Goal: Task Accomplishment & Management: Use online tool/utility

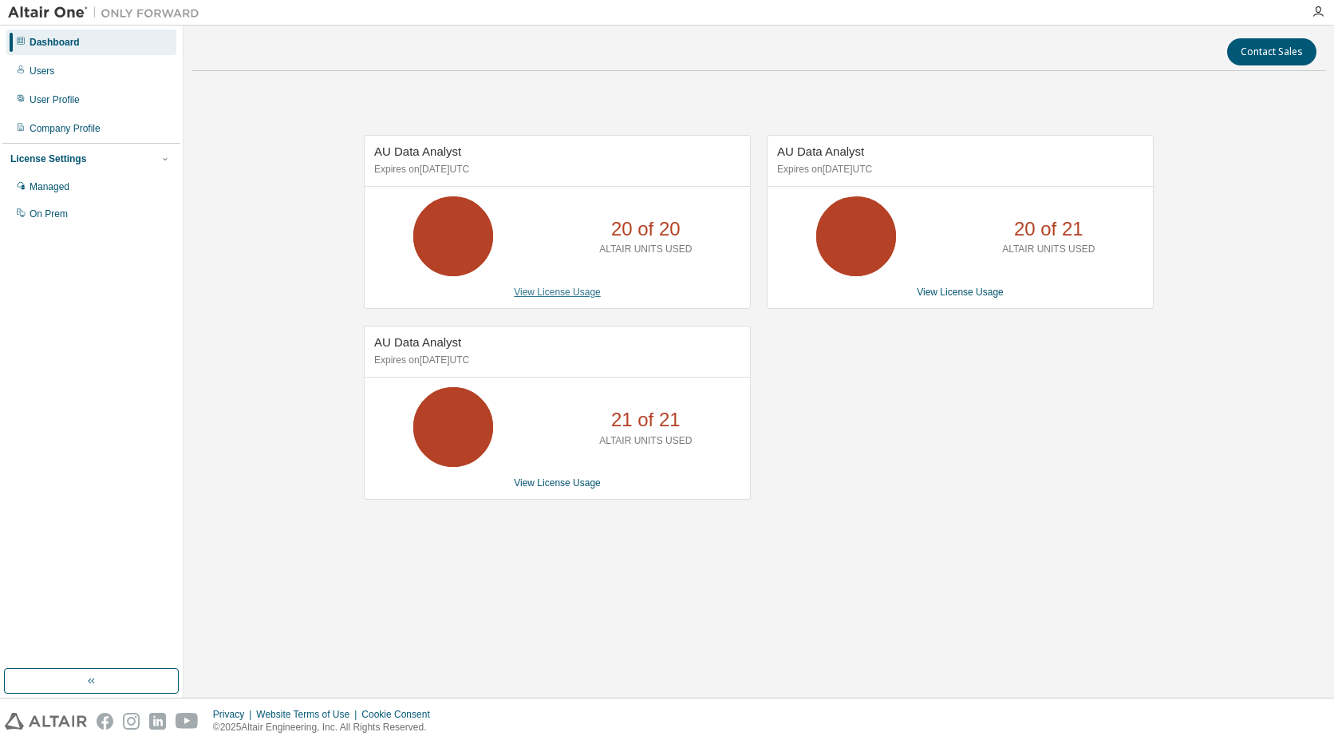
click at [557, 293] on link "View License Usage" at bounding box center [557, 291] width 87 height 11
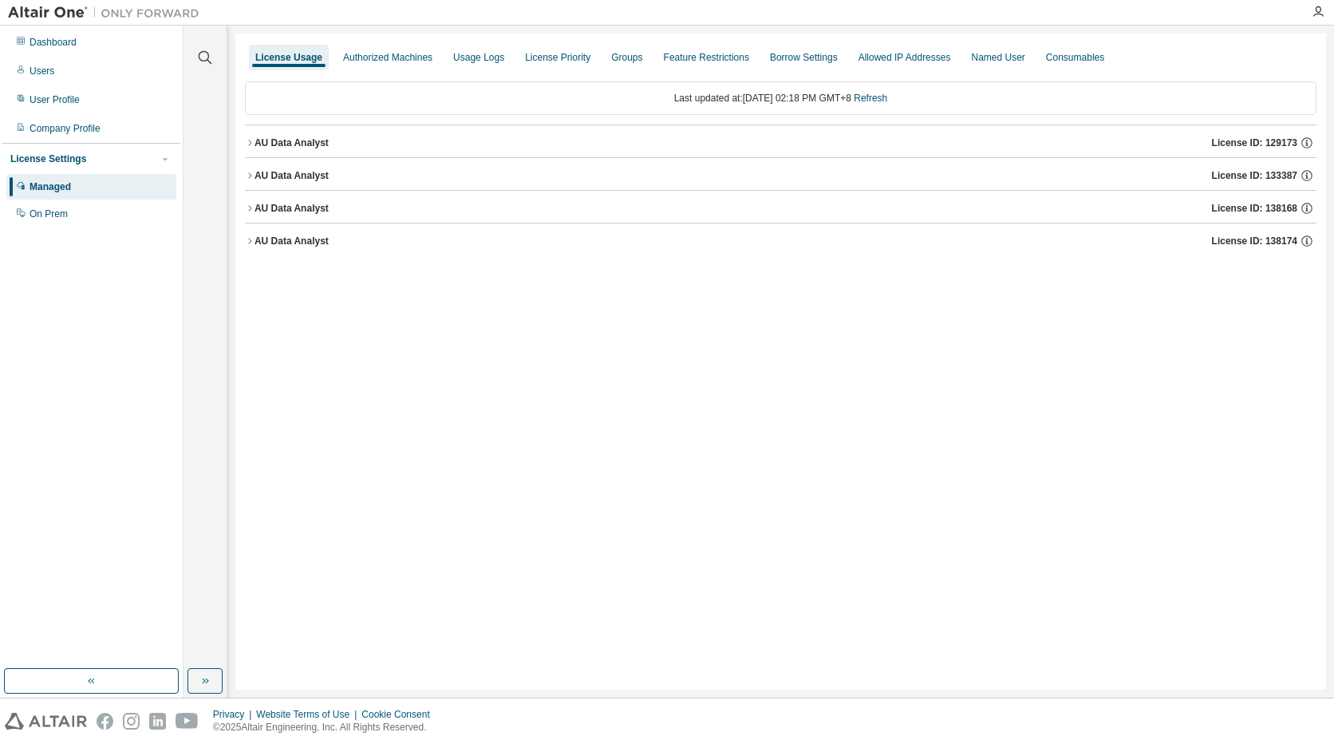
click at [259, 178] on div "AU Data Analyst" at bounding box center [292, 175] width 74 height 13
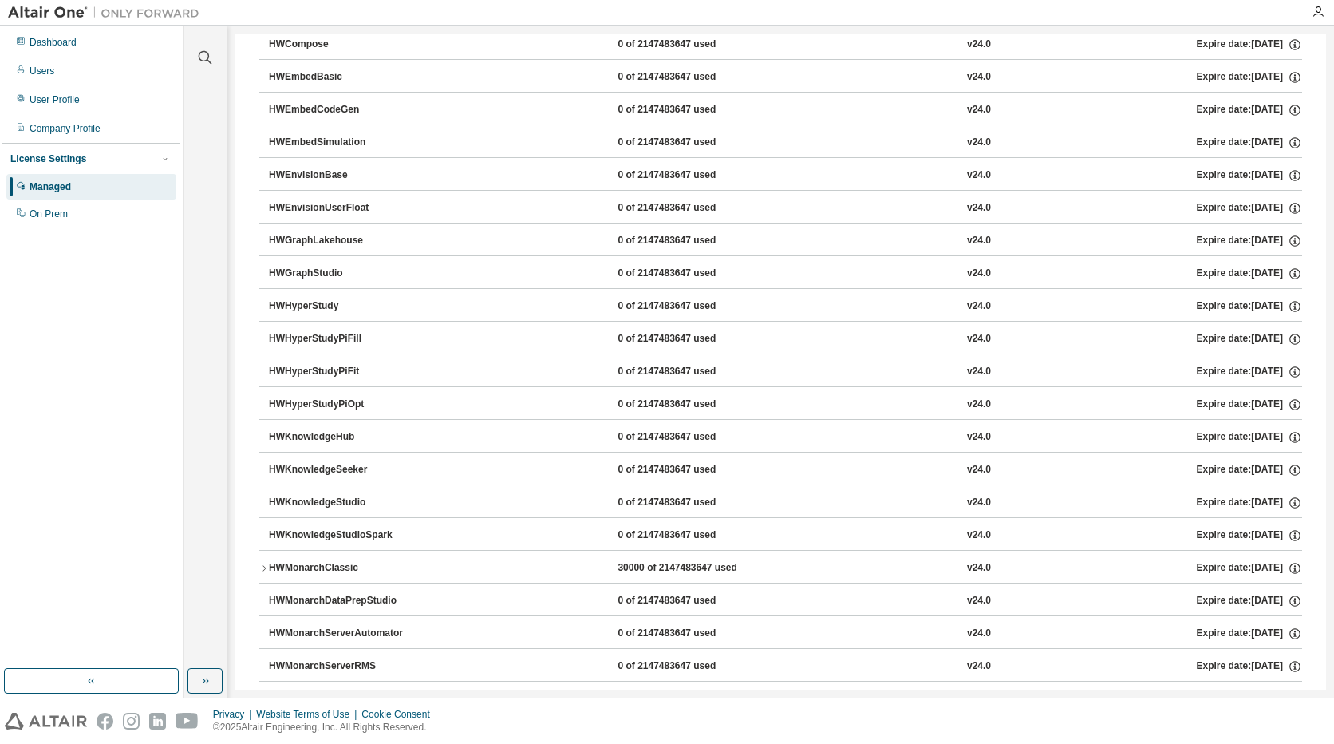
scroll to position [559, 0]
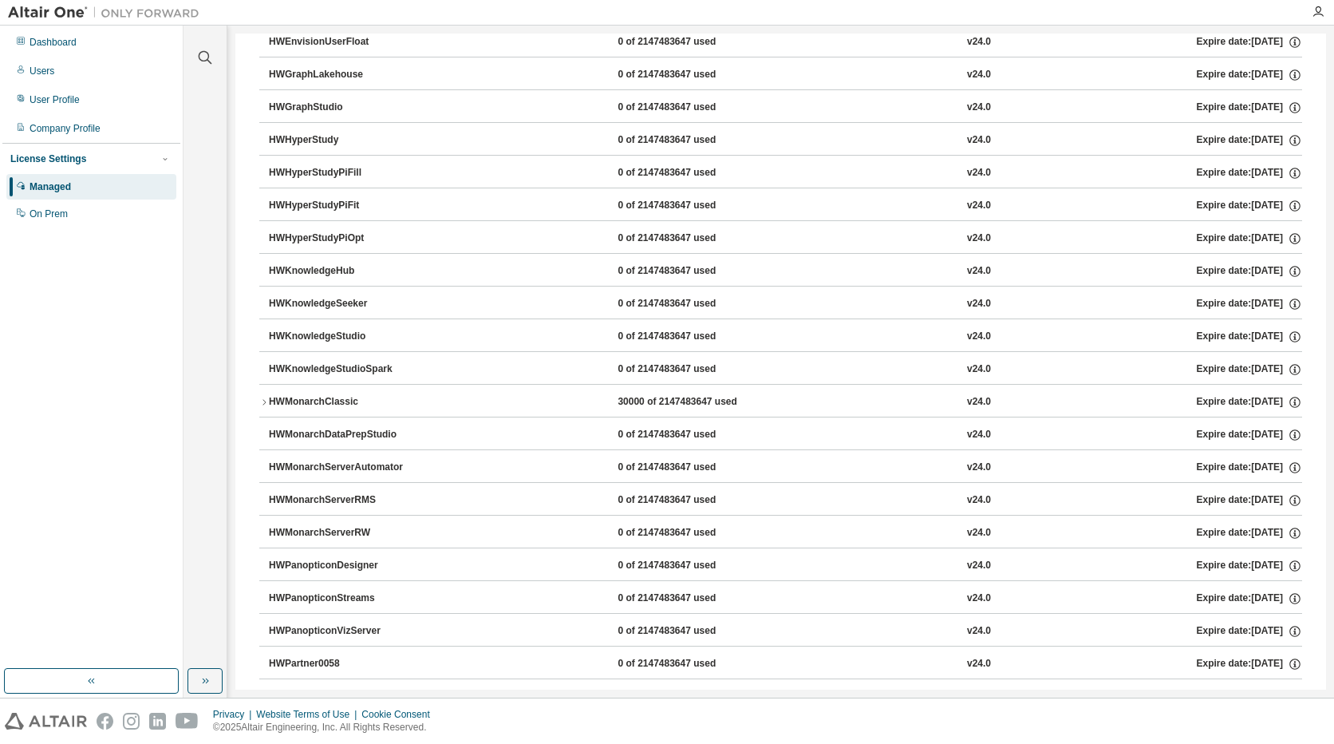
click at [263, 401] on icon "button" at bounding box center [264, 402] width 10 height 10
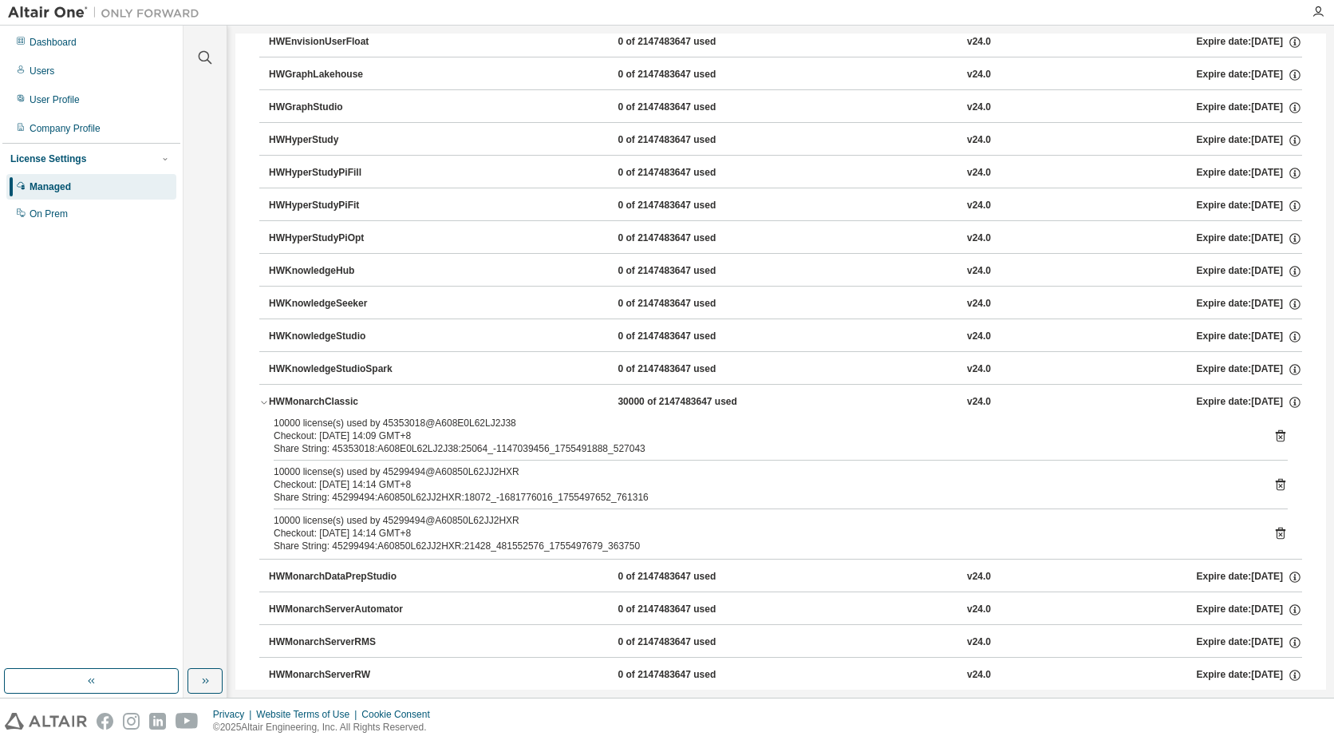
click at [1276, 432] on icon at bounding box center [1281, 436] width 10 height 12
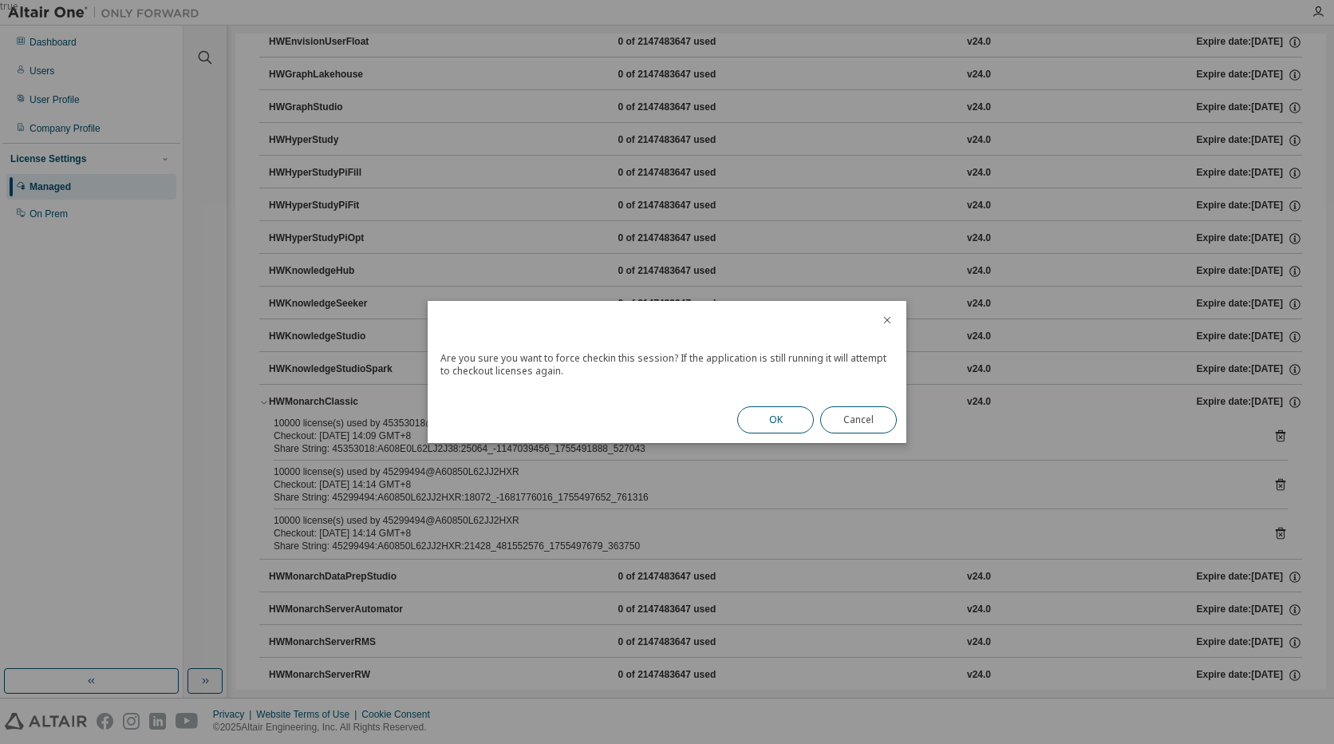
click at [780, 415] on button "OK" at bounding box center [775, 419] width 77 height 27
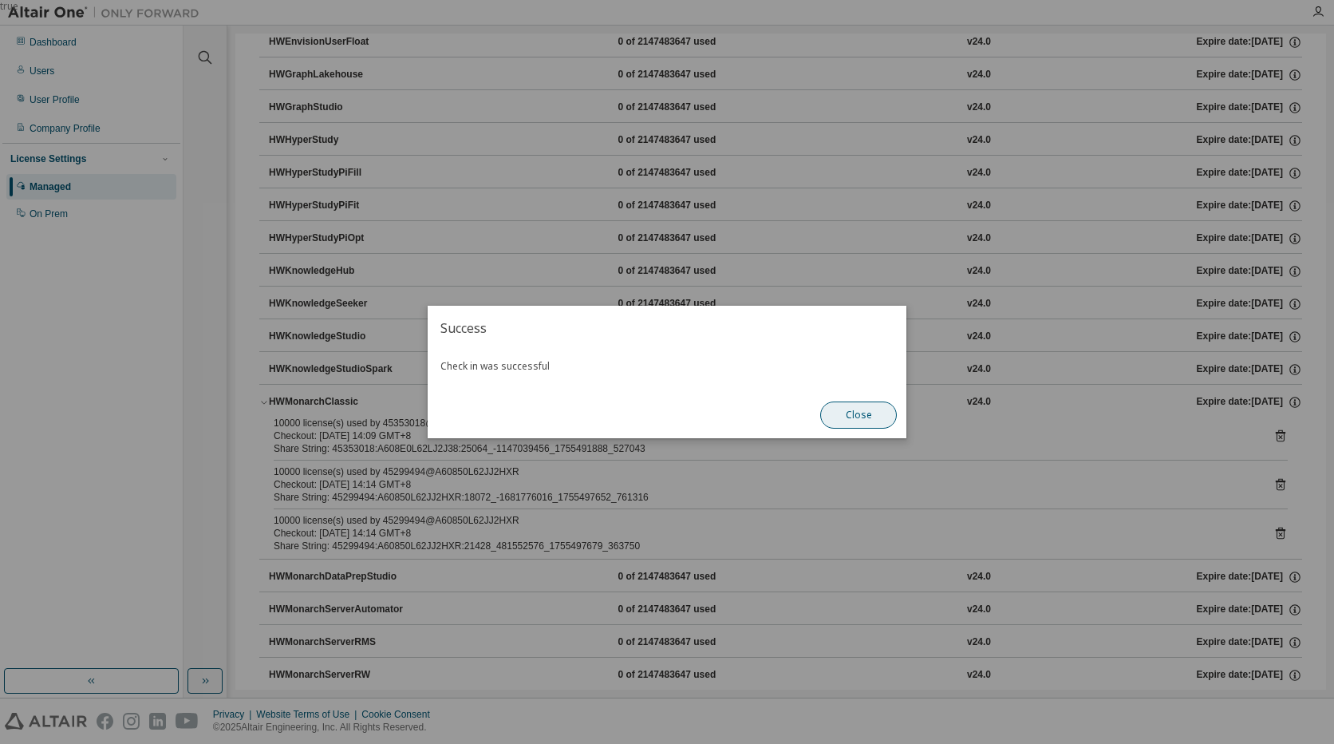
drag, startPoint x: 854, startPoint y: 417, endPoint x: 527, endPoint y: 489, distance: 334.1
click at [849, 420] on button "Close" at bounding box center [858, 414] width 77 height 27
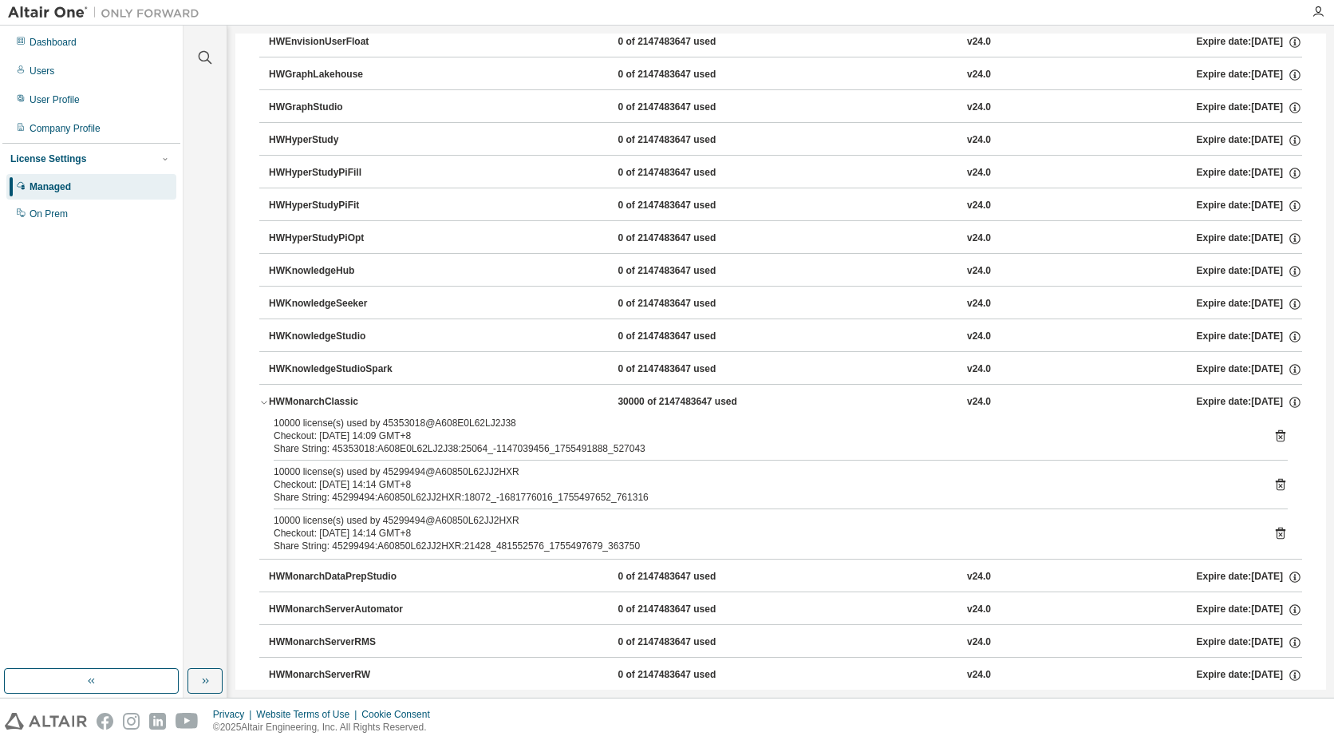
click at [1273, 441] on icon at bounding box center [1280, 435] width 14 height 14
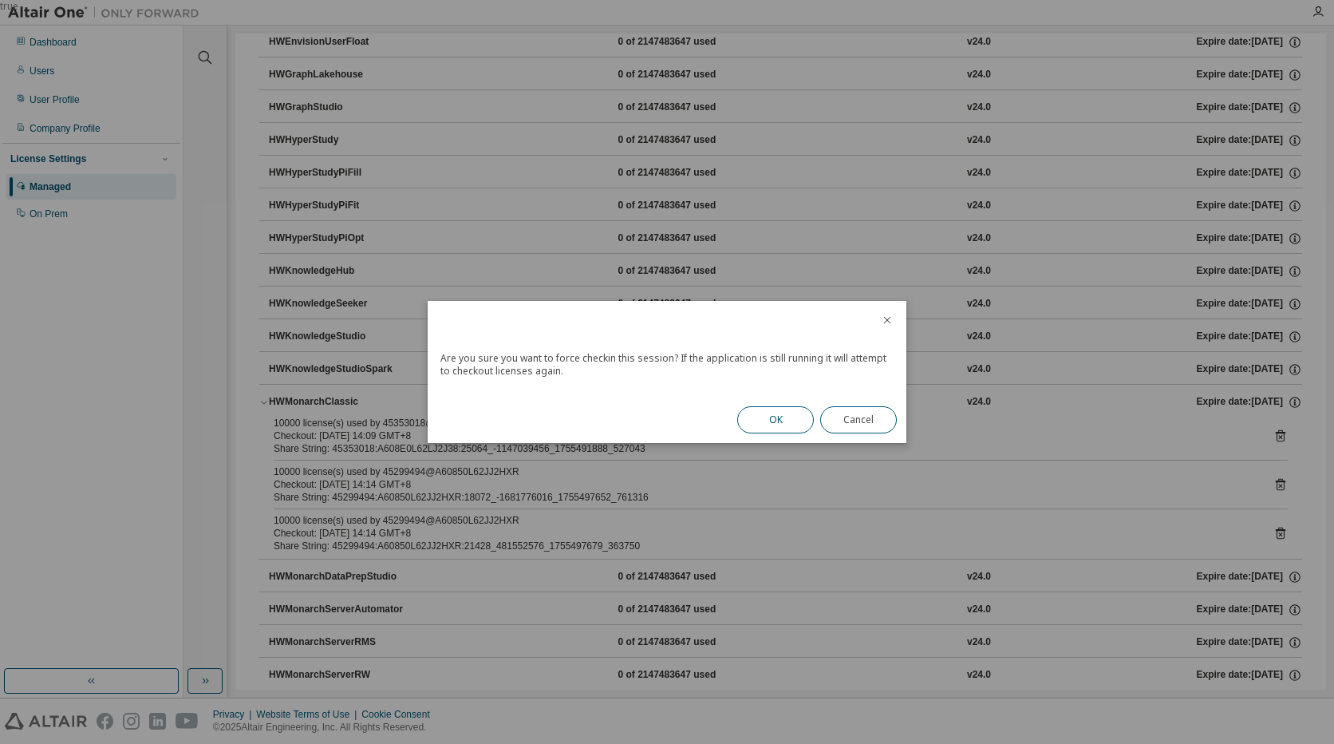
click at [782, 421] on button "OK" at bounding box center [775, 419] width 77 height 27
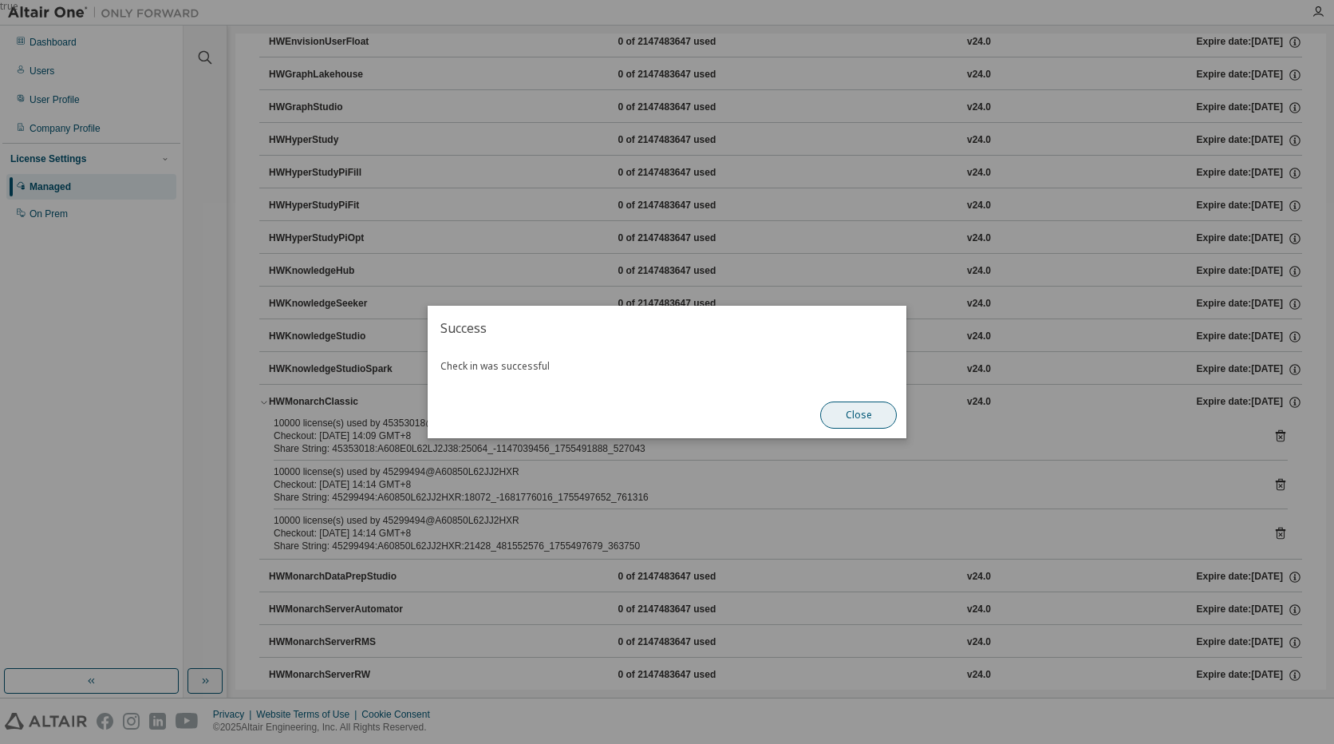
click at [855, 417] on button "Close" at bounding box center [858, 414] width 77 height 27
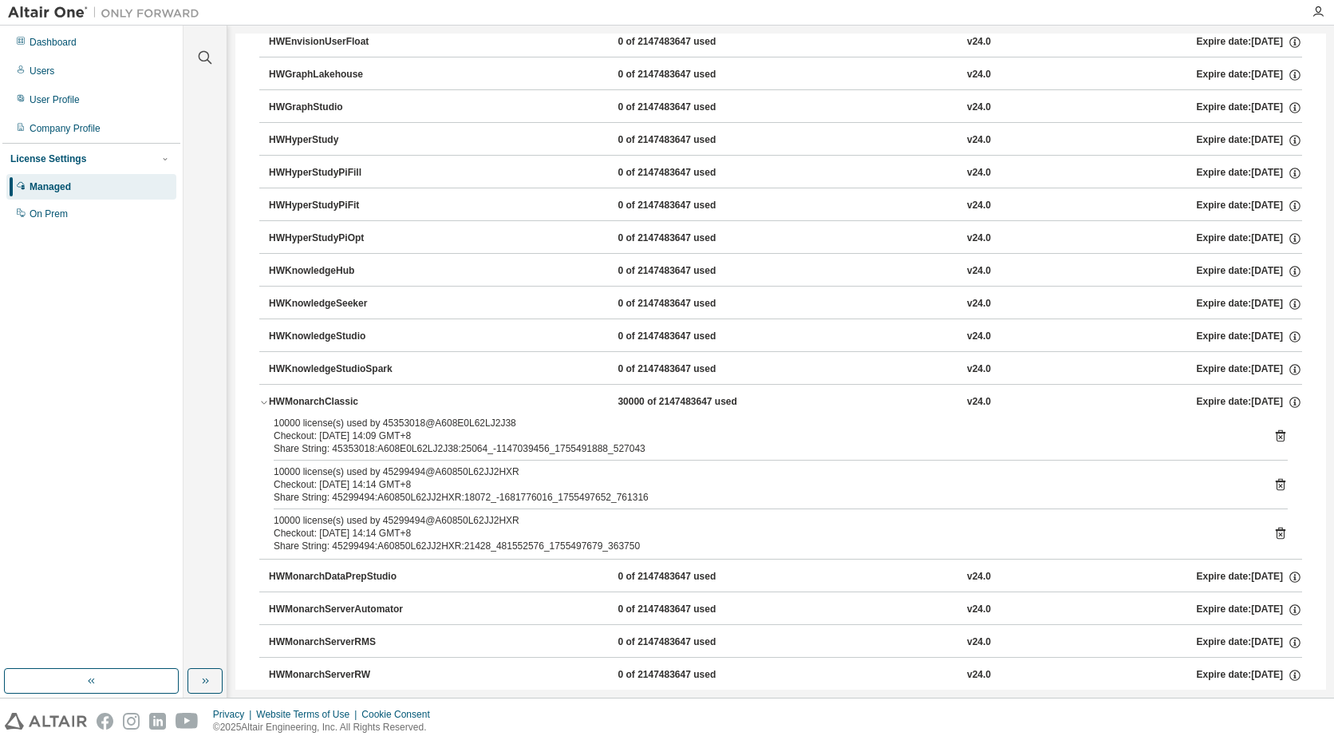
click at [1273, 480] on icon at bounding box center [1280, 484] width 14 height 14
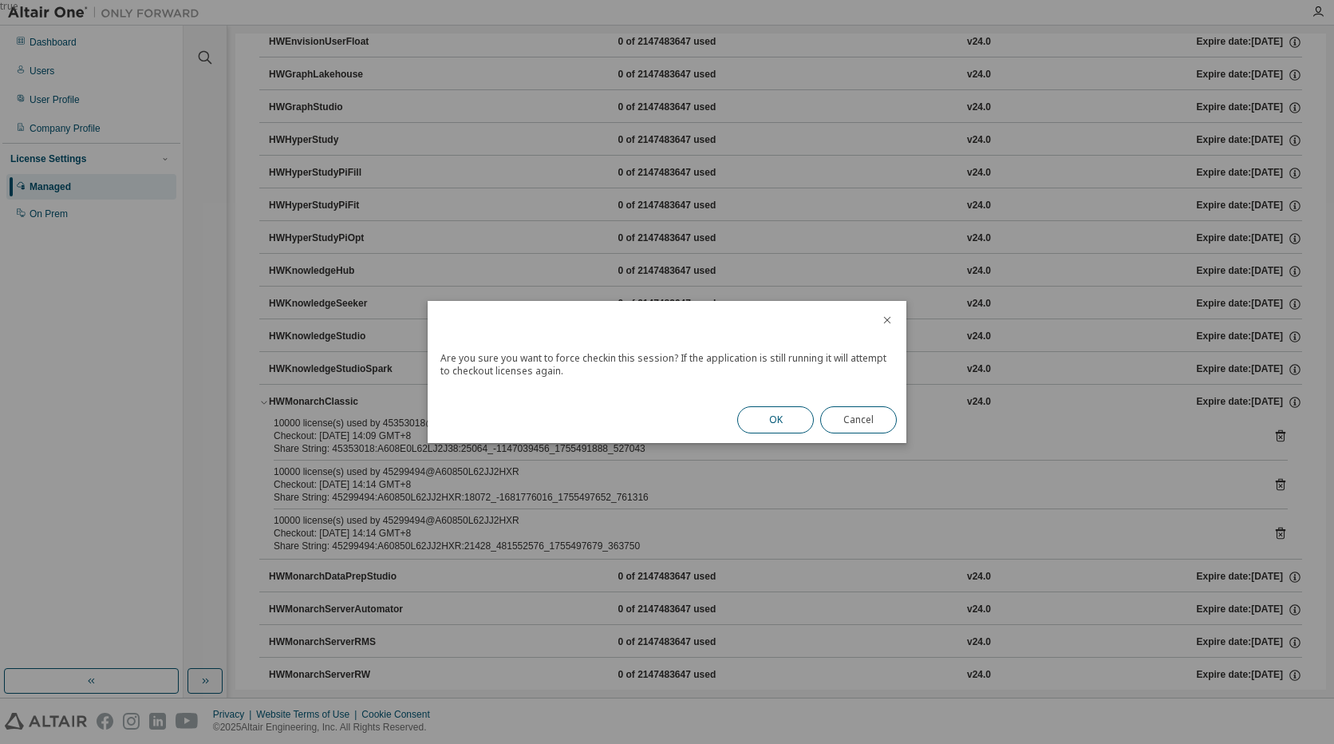
click at [784, 420] on button "OK" at bounding box center [775, 419] width 77 height 27
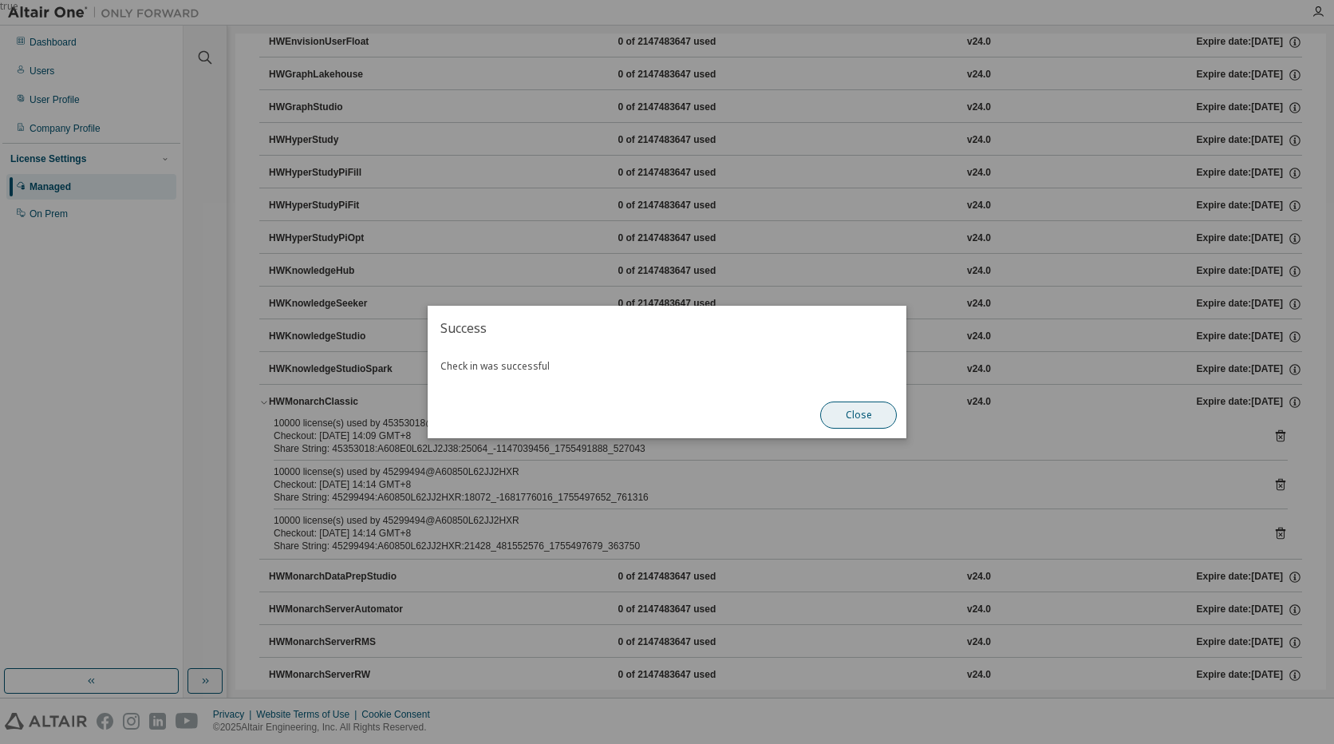
click at [875, 420] on button "Close" at bounding box center [858, 414] width 77 height 27
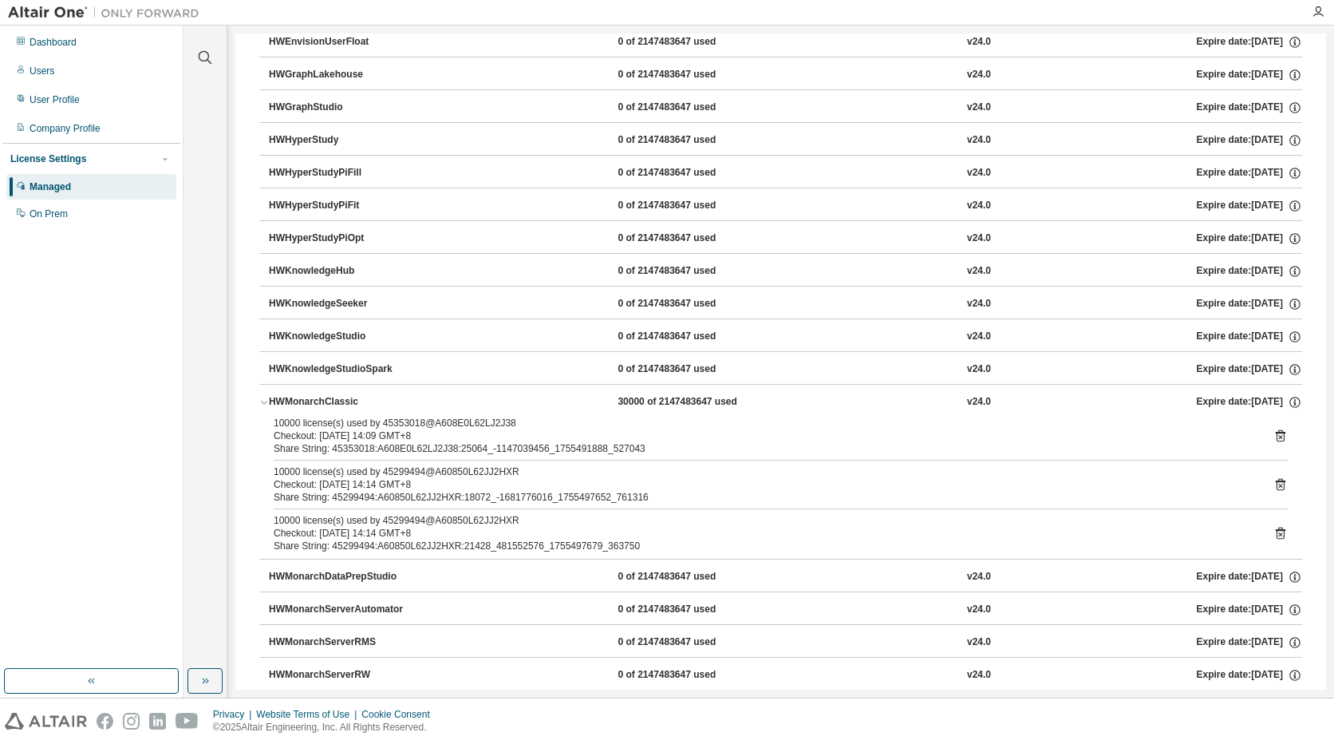
click at [1273, 531] on icon at bounding box center [1280, 533] width 14 height 14
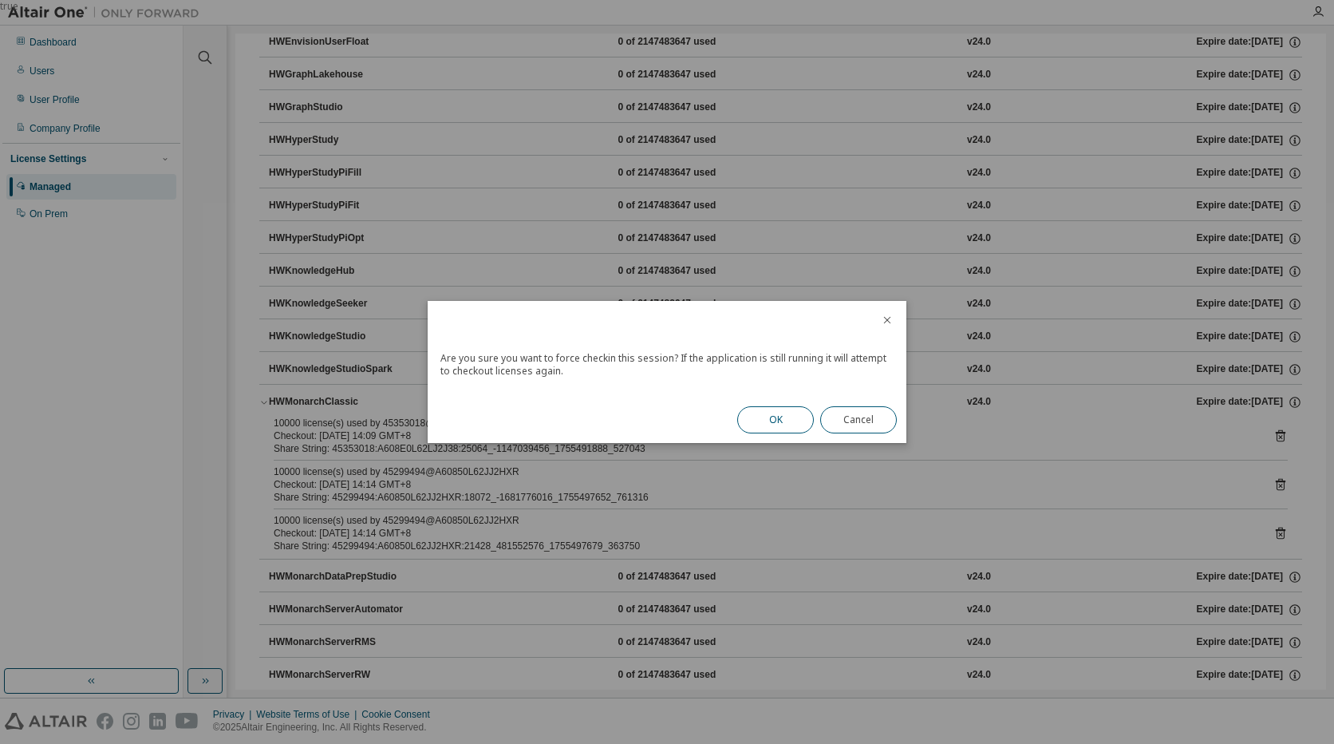
click at [799, 419] on button "OK" at bounding box center [775, 419] width 77 height 27
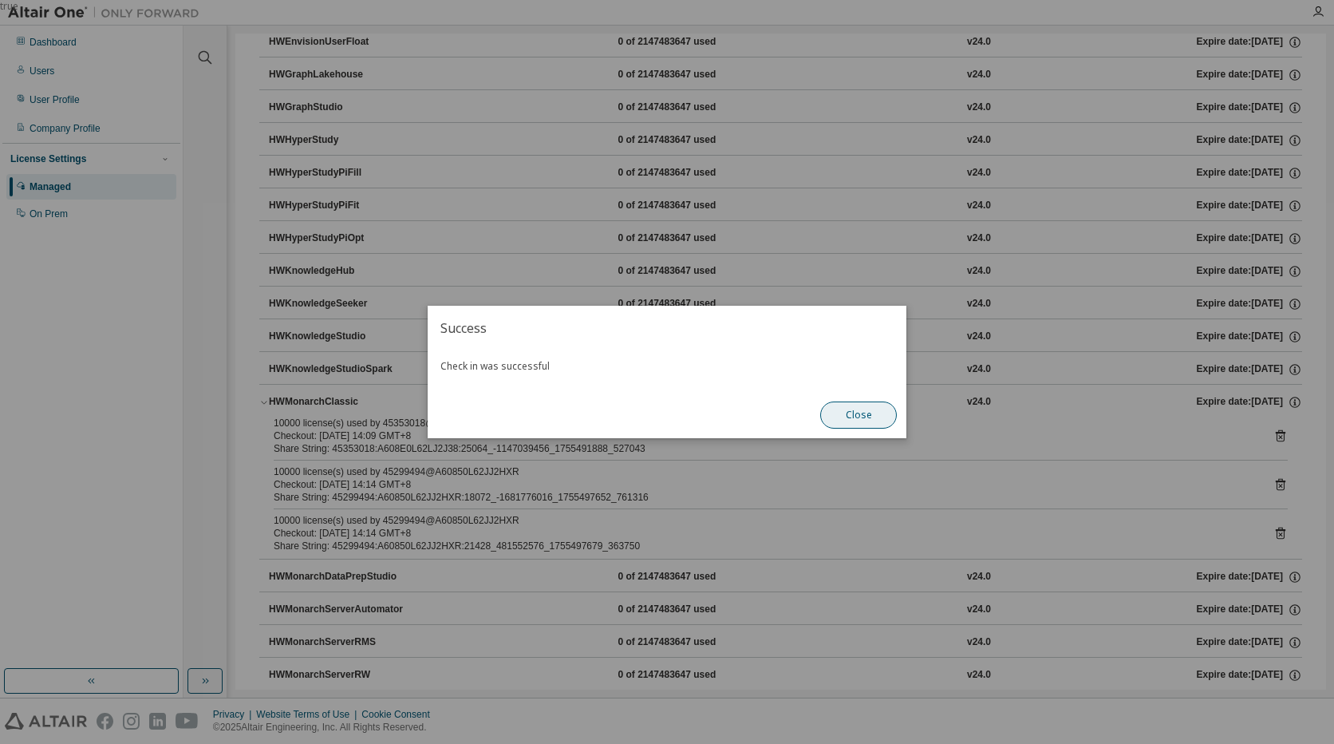
click at [839, 416] on button "Close" at bounding box center [858, 414] width 77 height 27
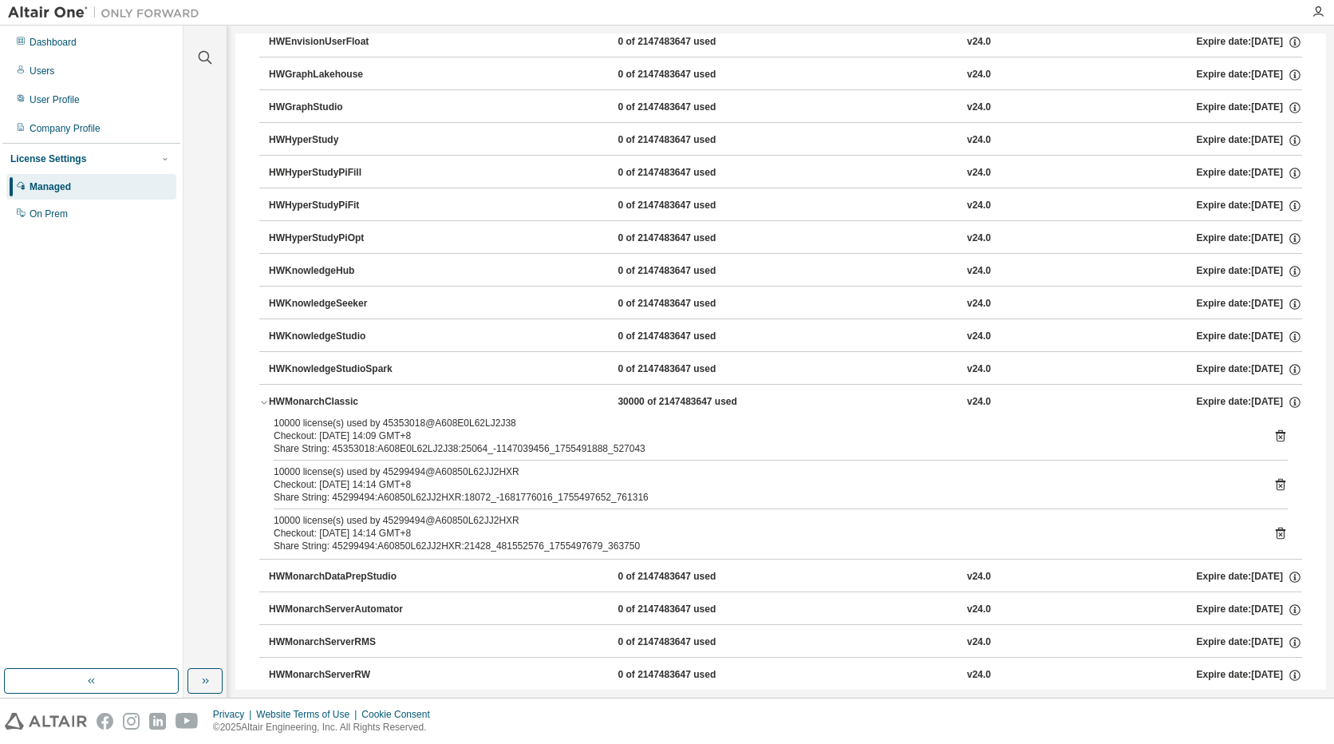
click at [1273, 434] on icon at bounding box center [1280, 435] width 14 height 14
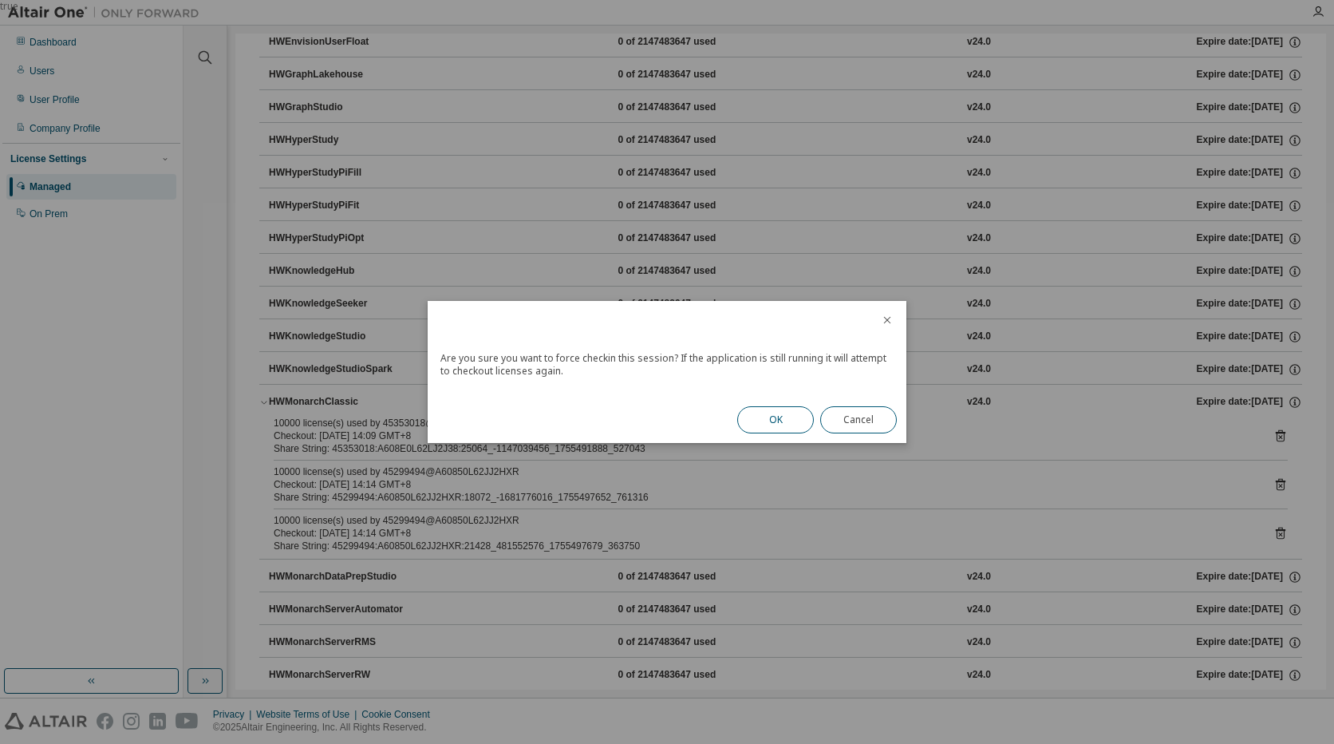
click at [796, 425] on button "OK" at bounding box center [775, 419] width 77 height 27
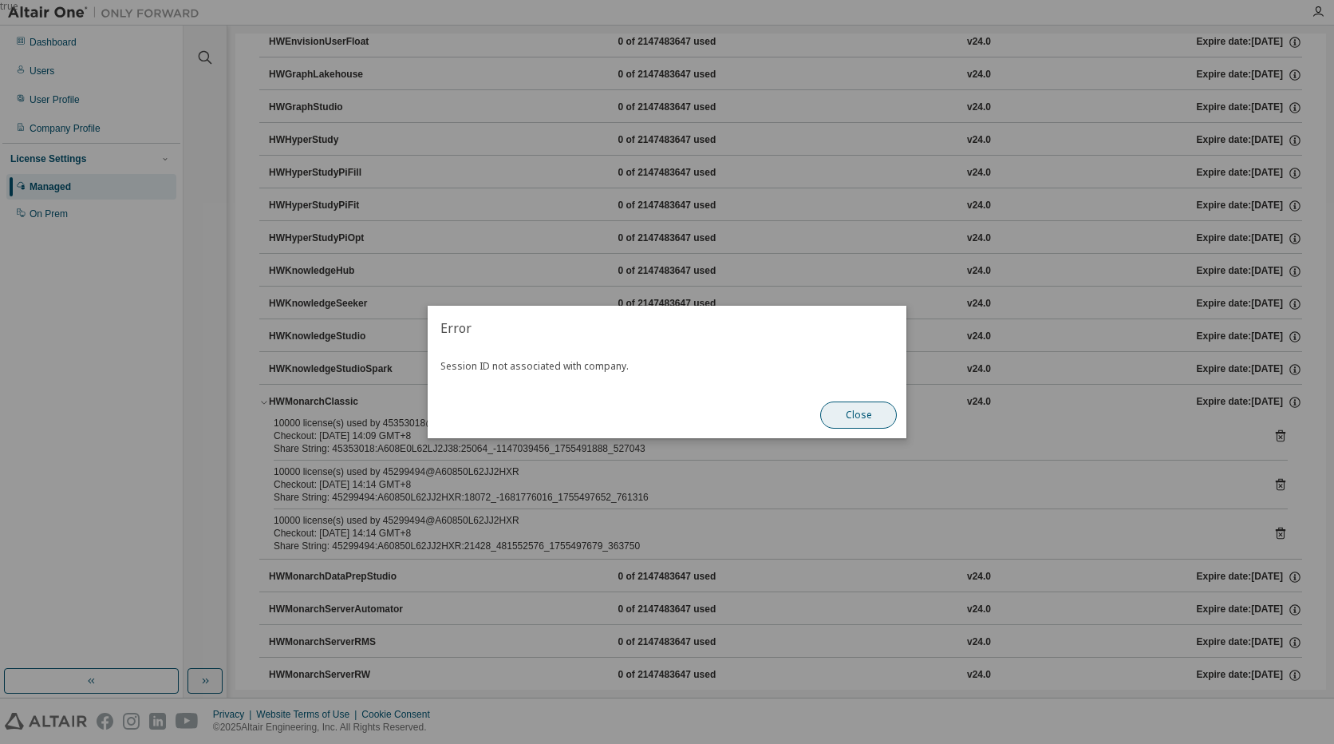
click at [855, 416] on button "Close" at bounding box center [858, 414] width 77 height 27
